Goal: Transaction & Acquisition: Purchase product/service

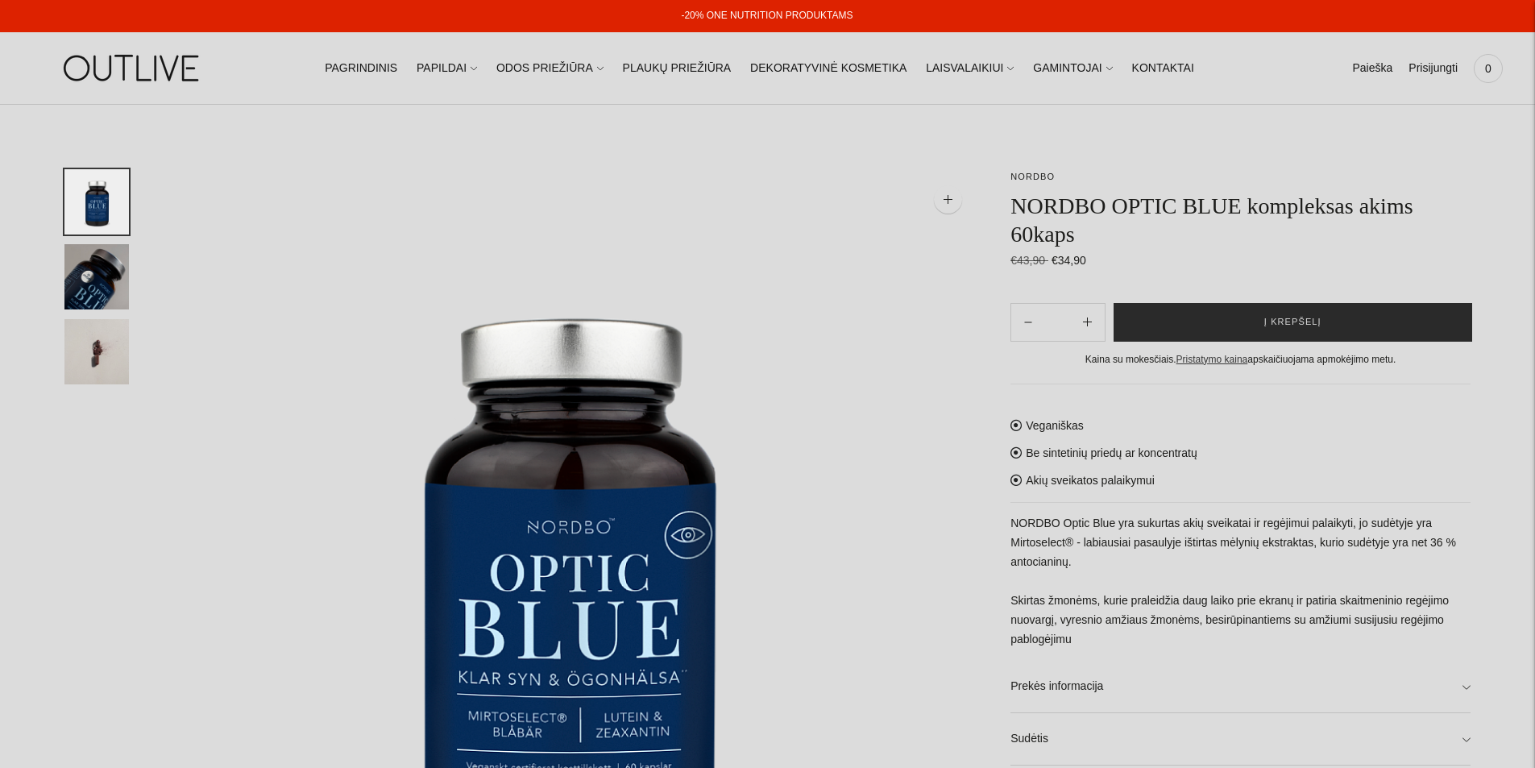
click at [1282, 320] on span "Į krepšelį" at bounding box center [1293, 322] width 57 height 16
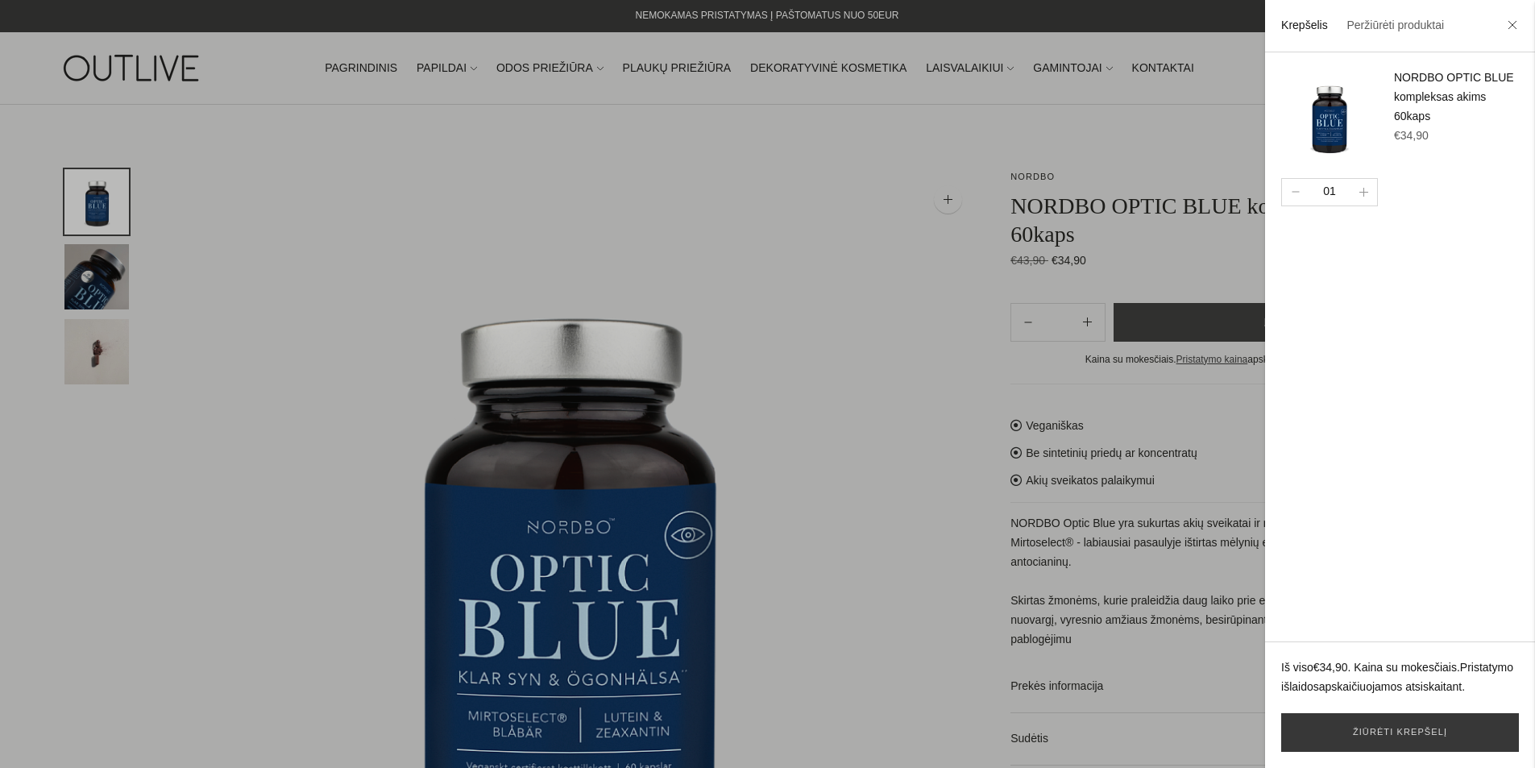
click at [910, 251] on div at bounding box center [767, 384] width 1535 height 768
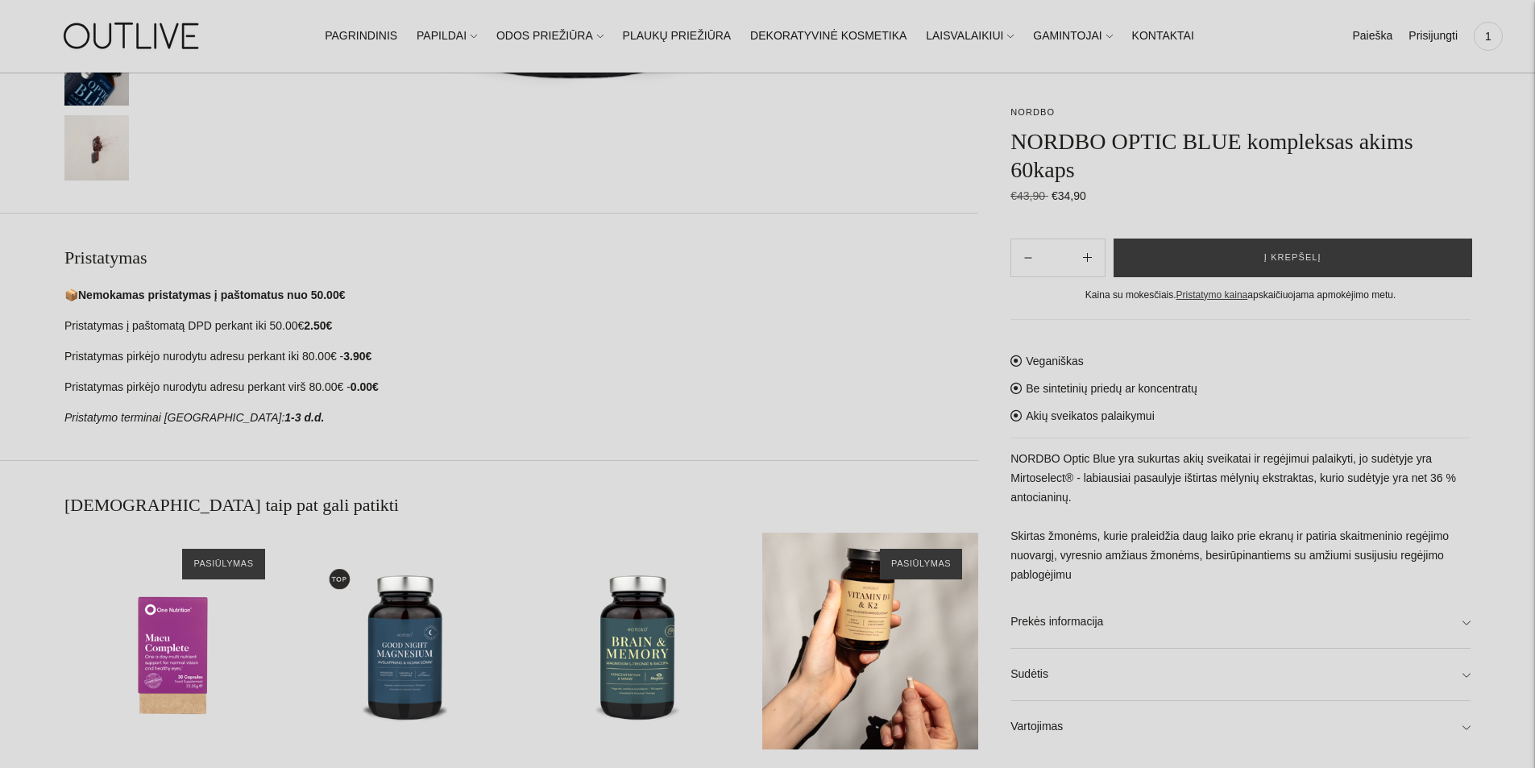
scroll to position [1074, 0]
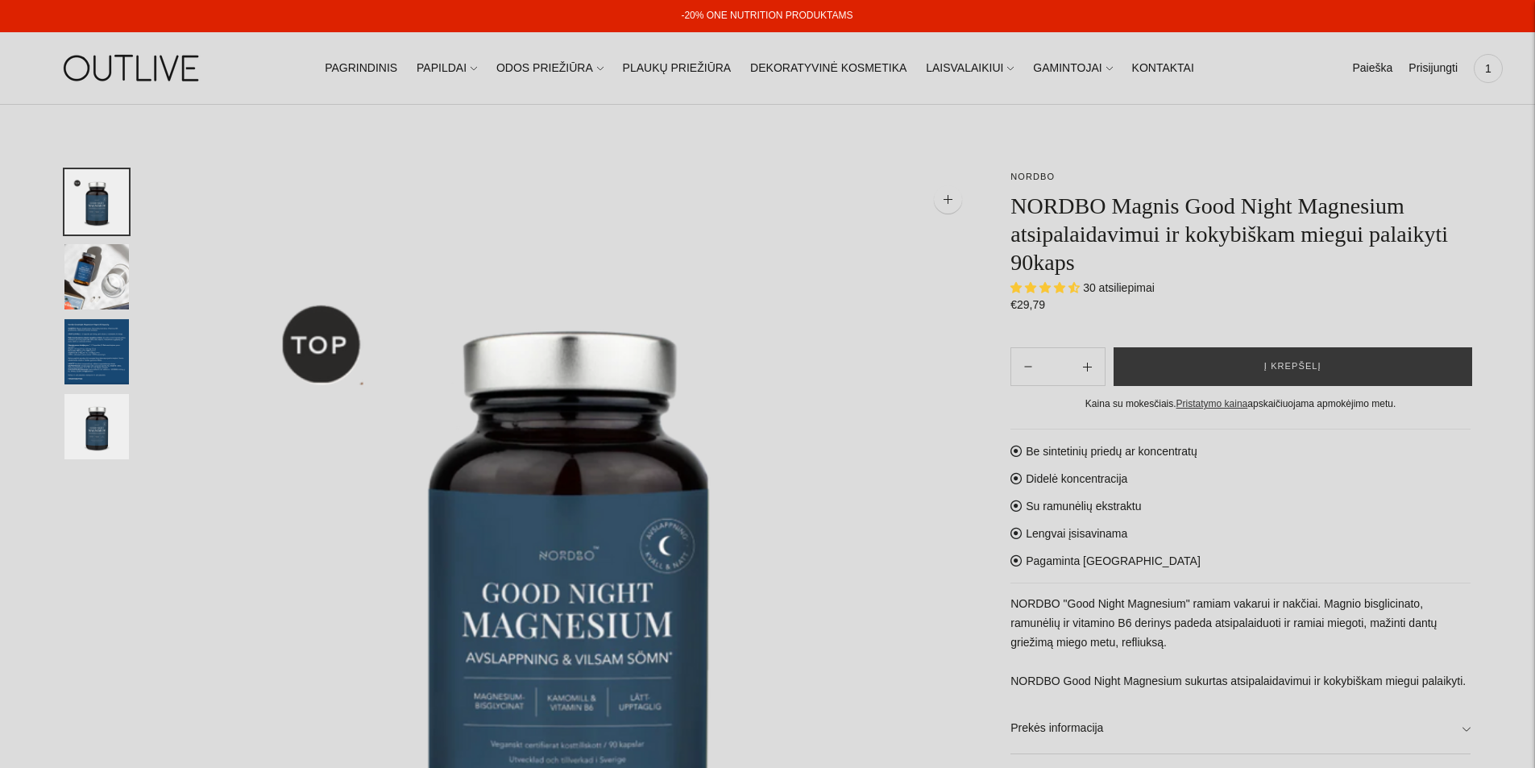
select select "**********"
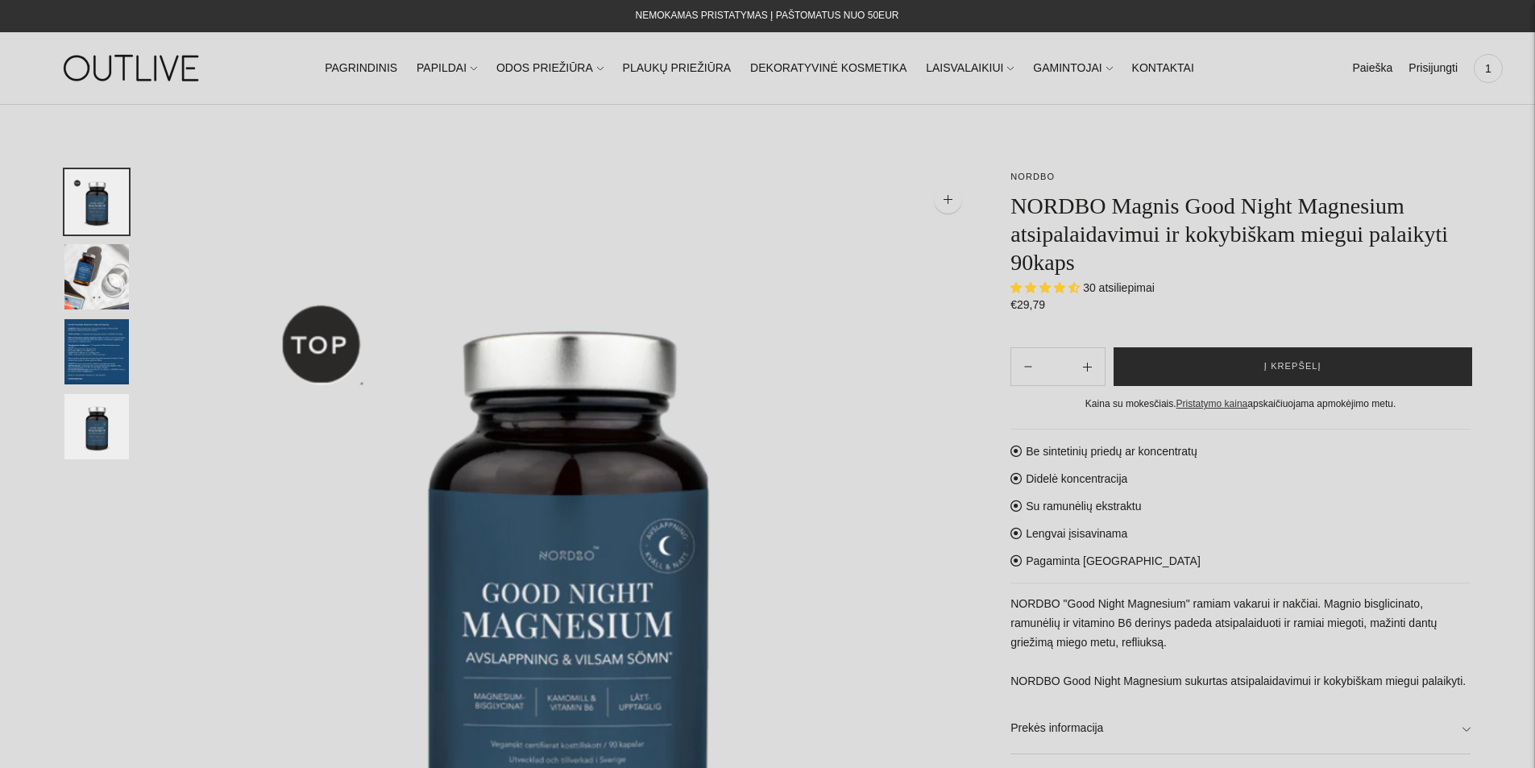
click at [1253, 372] on button "Į krepšelį" at bounding box center [1293, 366] width 359 height 39
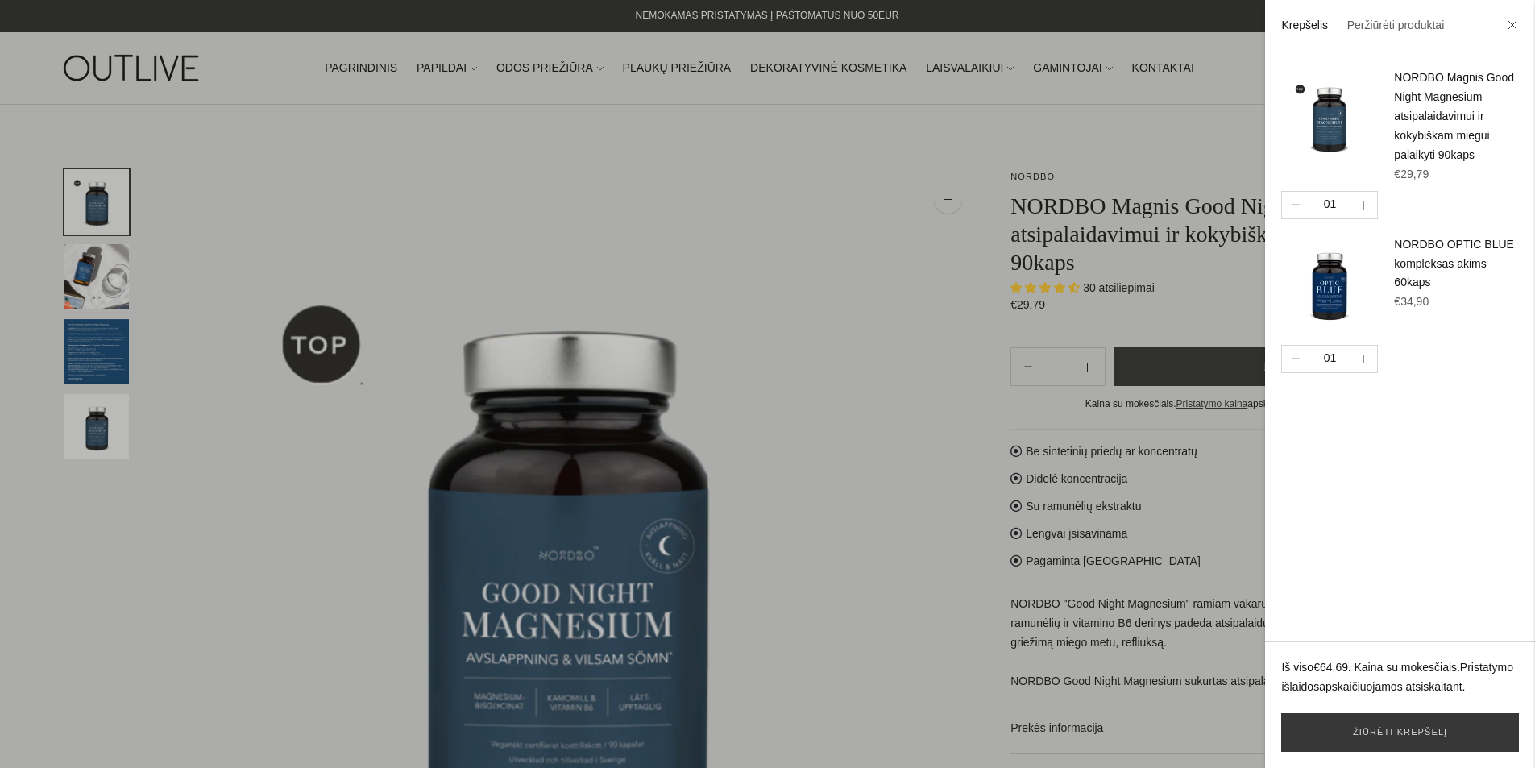
click at [895, 365] on div at bounding box center [767, 384] width 1535 height 768
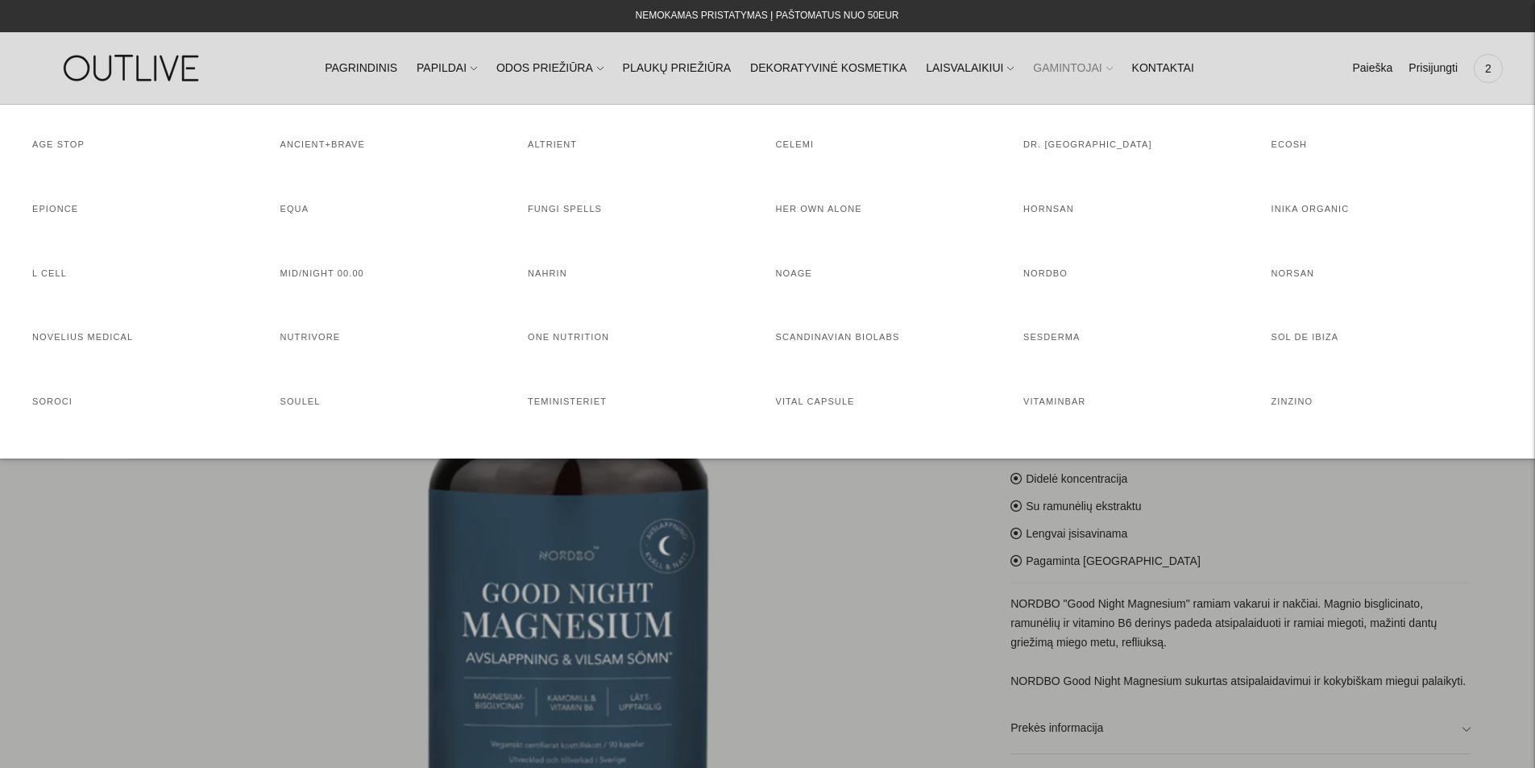
click at [1107, 69] on icon at bounding box center [1110, 68] width 6 height 6
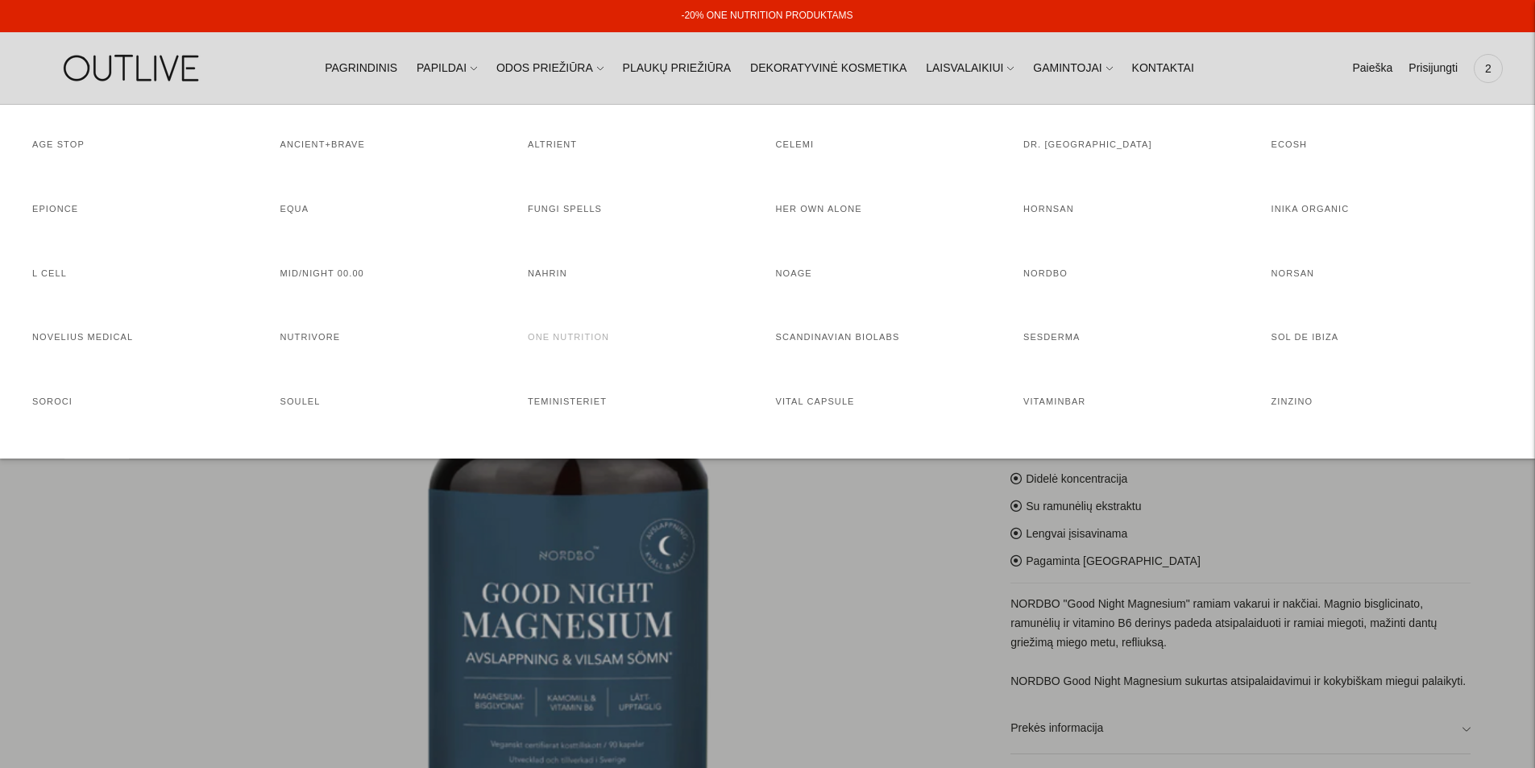
click at [549, 337] on link "ONE NUTRITION" at bounding box center [568, 337] width 81 height 10
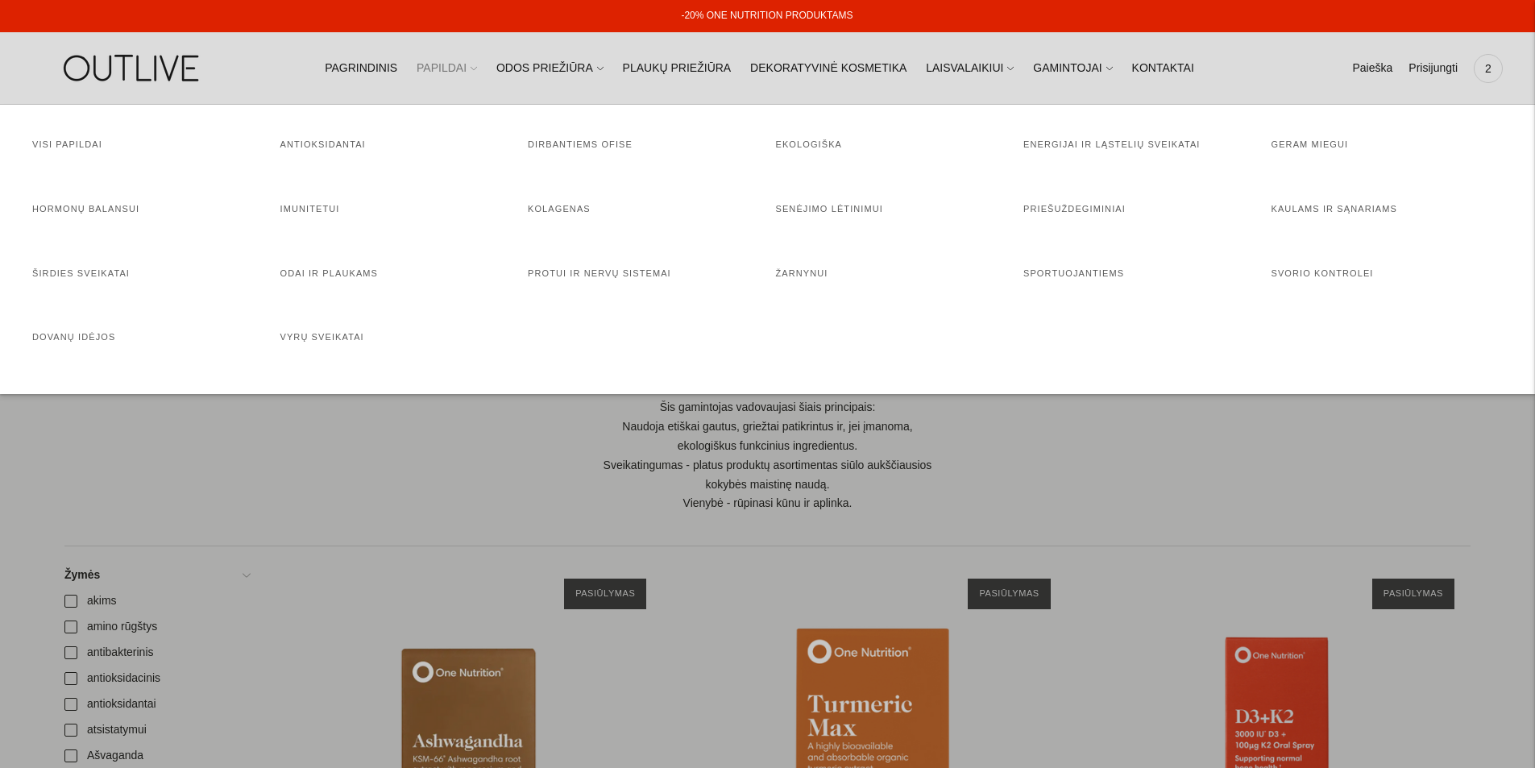
click at [477, 68] on icon at bounding box center [474, 68] width 6 height 6
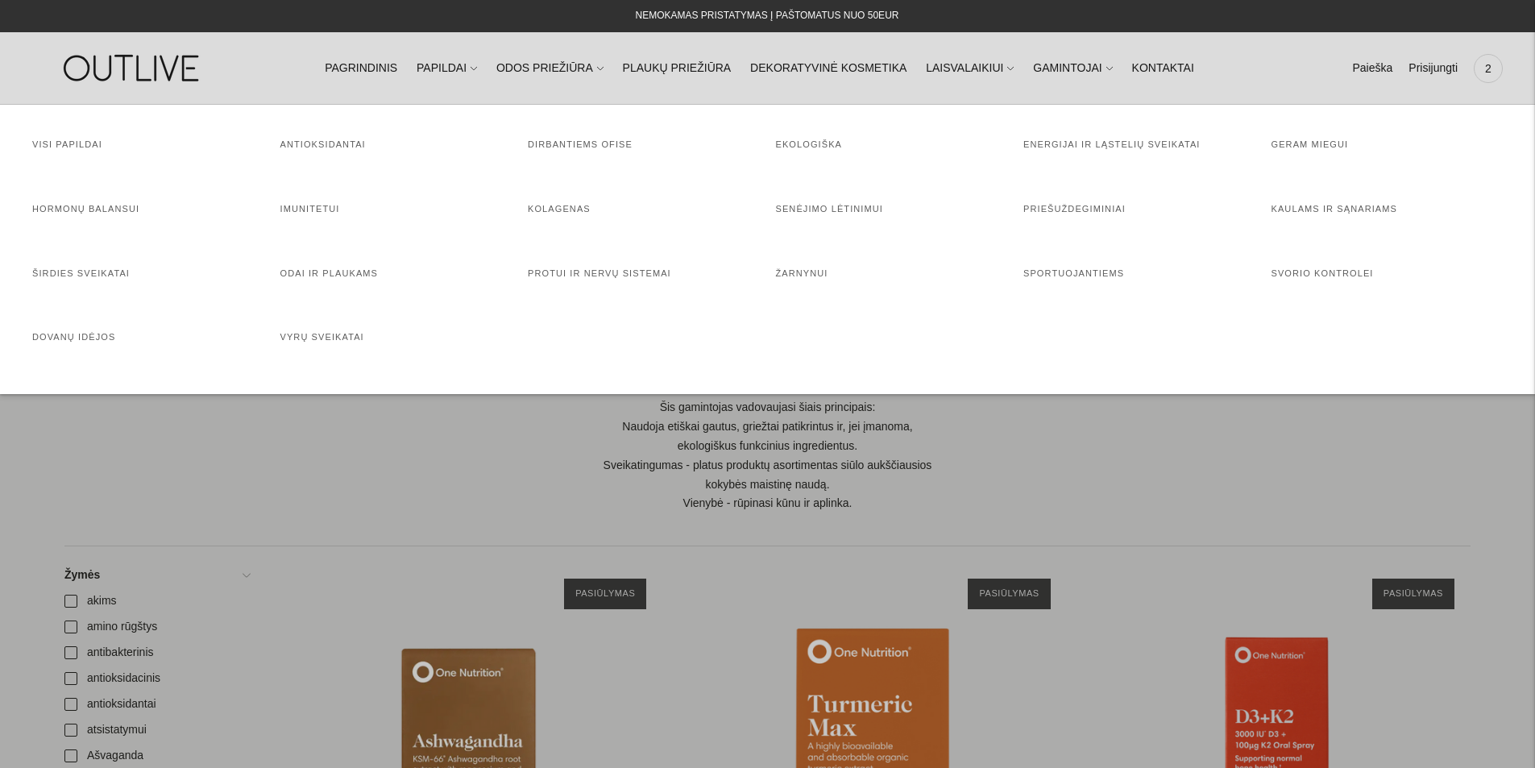
click at [74, 151] on h4 "Visi papildai" at bounding box center [148, 145] width 232 height 16
click at [74, 145] on link "Visi papildai" at bounding box center [67, 144] width 70 height 10
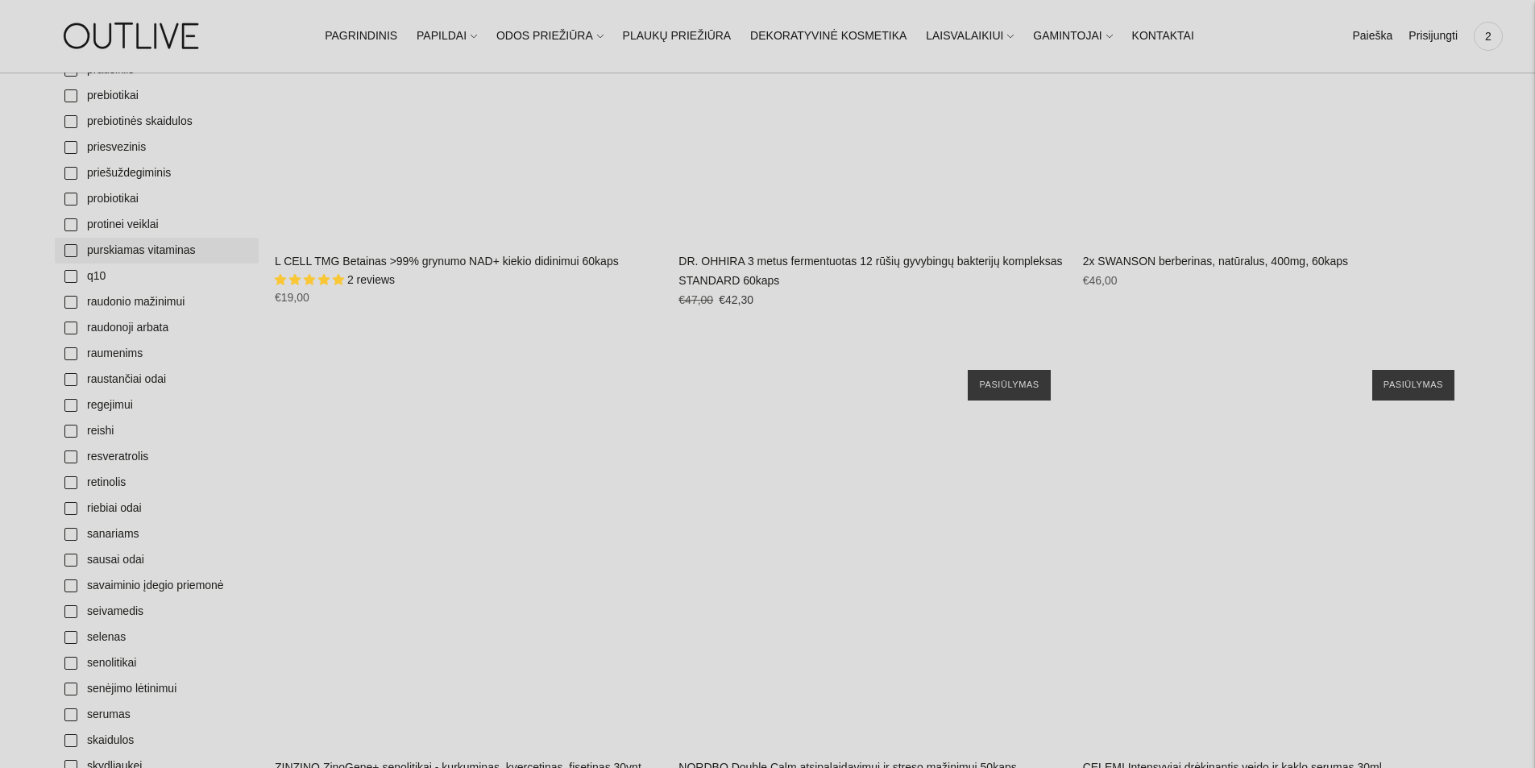
scroll to position [4568, 0]
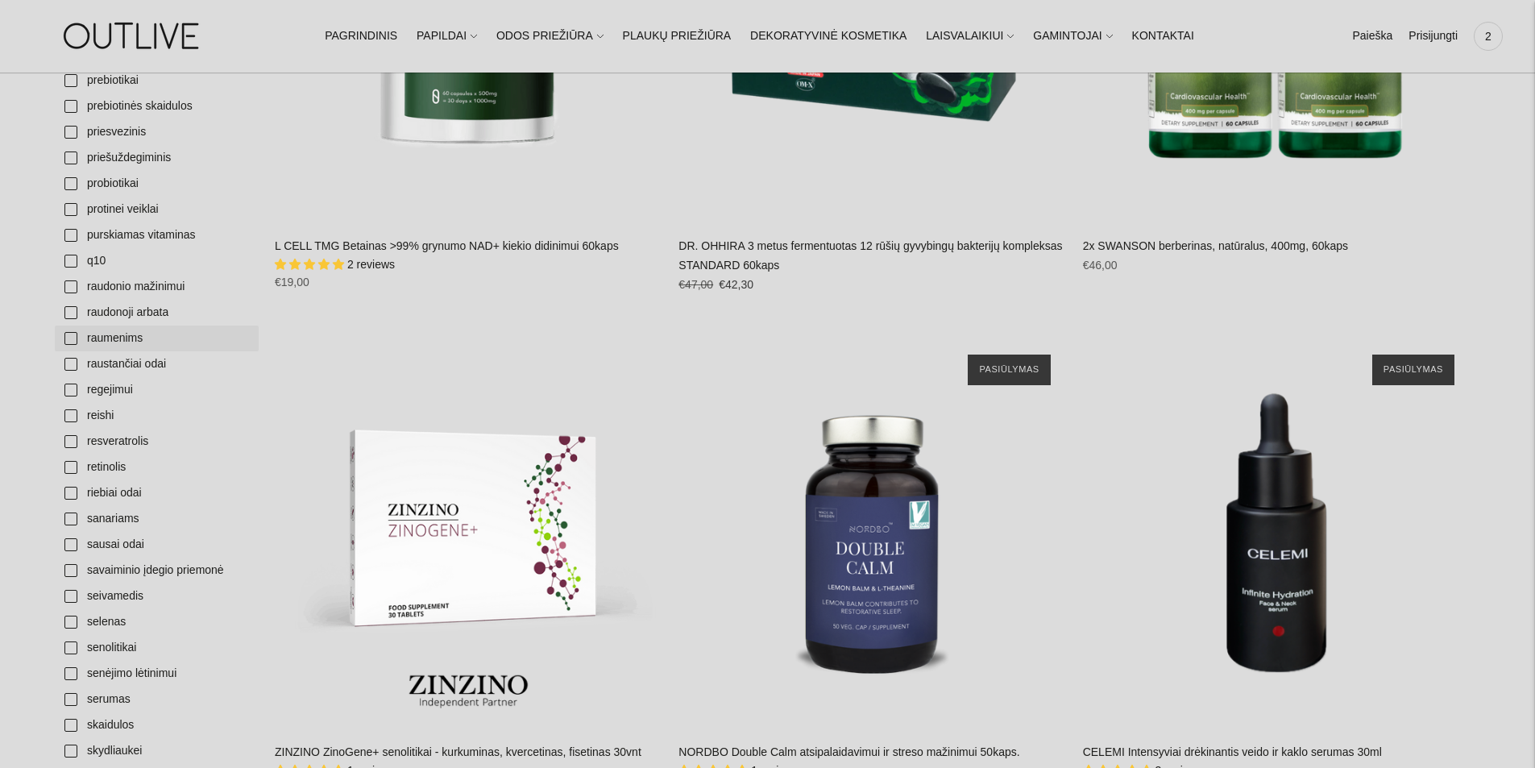
click at [136, 342] on link "raumenims" at bounding box center [157, 339] width 204 height 26
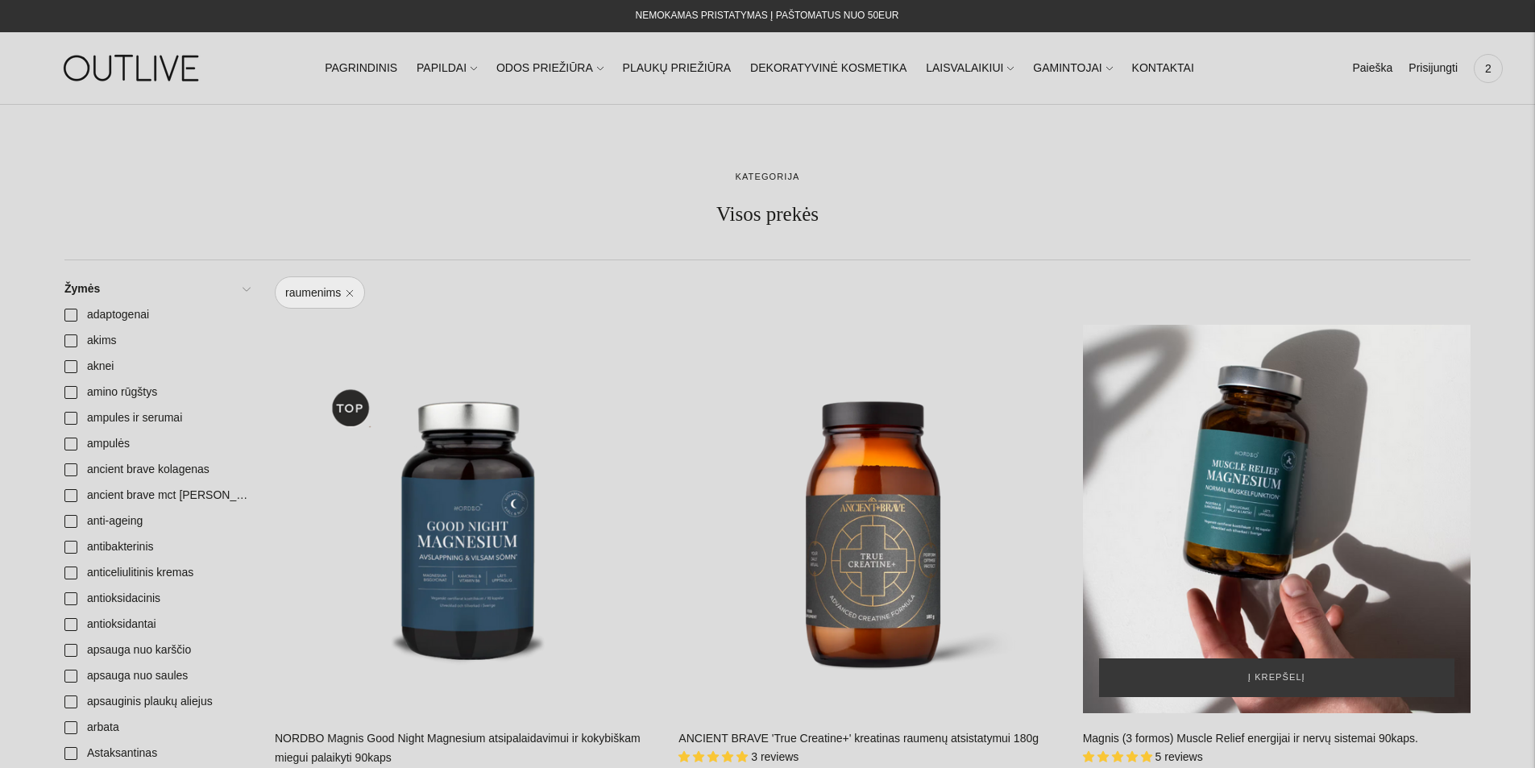
scroll to position [268, 0]
